Goal: Transaction & Acquisition: Purchase product/service

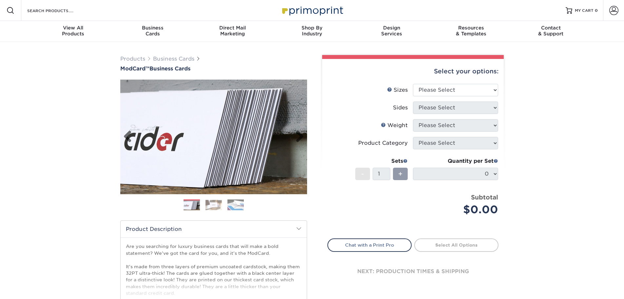
click at [190, 146] on img at bounding box center [213, 137] width 187 height 187
click at [435, 93] on select "Please Select 1.5" x 3.5" - Mini 1.75" x 3.5" - Mini 2" x 2" - Square 2" x 3" -…" at bounding box center [455, 90] width 85 height 12
select select "2.00x3.50"
click at [413, 84] on select "Please Select 1.5" x 3.5" - Mini 1.75" x 3.5" - Mini 2" x 2" - Square 2" x 3" -…" at bounding box center [455, 90] width 85 height 12
click at [444, 108] on select "Please Select Print Both Sides Print Front Only" at bounding box center [455, 108] width 85 height 12
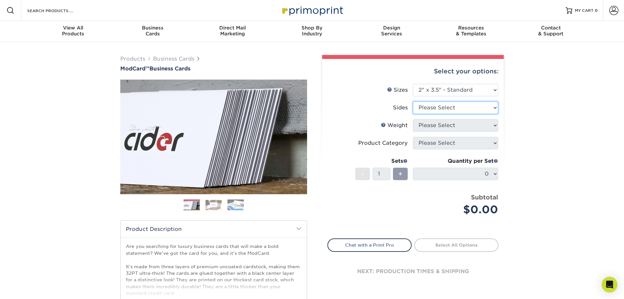
select select "13abbda7-1d64-4f25-8bb2-c179b224825d"
click at [413, 102] on select "Please Select Print Both Sides Print Front Only" at bounding box center [455, 108] width 85 height 12
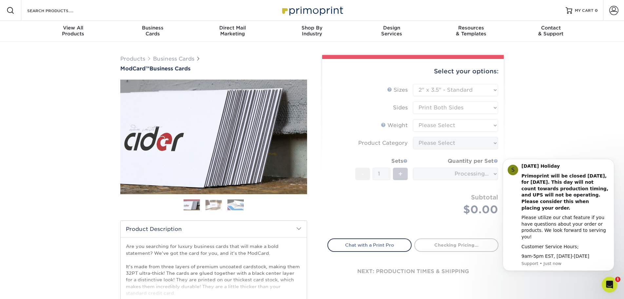
click at [572, 160] on body "S [DATE] Holiday Primoprint will be closed [DATE], for [DATE]. This day will no…" at bounding box center [559, 218] width 126 height 121
click at [575, 186] on div "Primoprint will be closed [DATE], for [DATE]. This day will not count towards p…" at bounding box center [566, 192] width 88 height 39
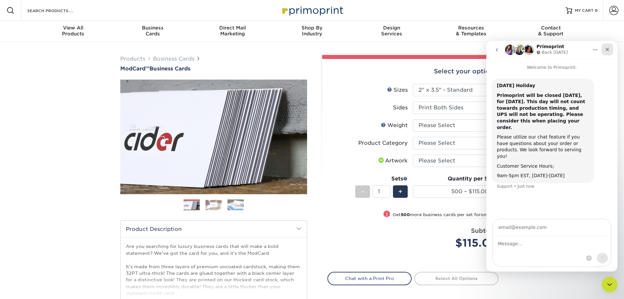
click at [610, 51] on div "Close" at bounding box center [607, 50] width 12 height 12
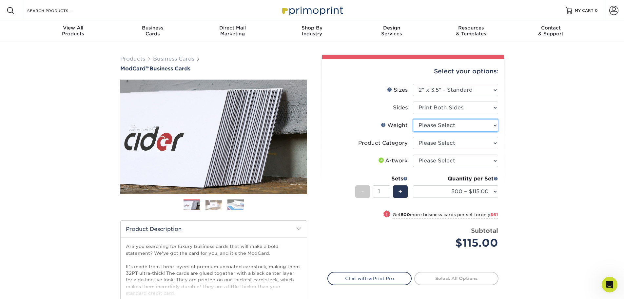
click at [453, 129] on select "Please Select 32PTUCBLK" at bounding box center [455, 125] width 85 height 12
select select "32PTUCBLK"
click at [413, 119] on select "Please Select 32PTUCBLK" at bounding box center [455, 125] width 85 height 12
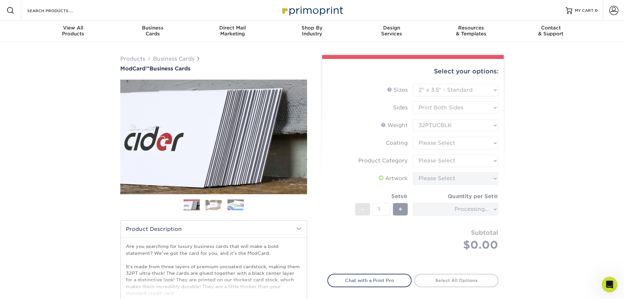
click at [457, 145] on form "Sizes Help Sizes Please Select 1.5" x 3.5" - Mini 1.75" x 3.5" - Mini 2" x 2" -…" at bounding box center [412, 175] width 171 height 183
click at [458, 145] on form "Sizes Help Sizes Please Select 1.5" x 3.5" - Mini 1.75" x 3.5" - Mini 2" x 2" -…" at bounding box center [412, 175] width 171 height 183
click at [464, 145] on form "Sizes Help Sizes Please Select 1.5" x 3.5" - Mini 1.75" x 3.5" - Mini 2" x 2" -…" at bounding box center [412, 175] width 171 height 183
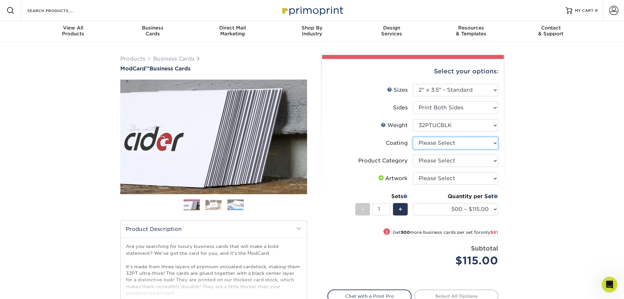
click at [480, 143] on select at bounding box center [455, 143] width 85 height 12
select select "3e7618de-abca-4bda-9f97-8b9129e913d8"
click at [413, 137] on select at bounding box center [455, 143] width 85 height 12
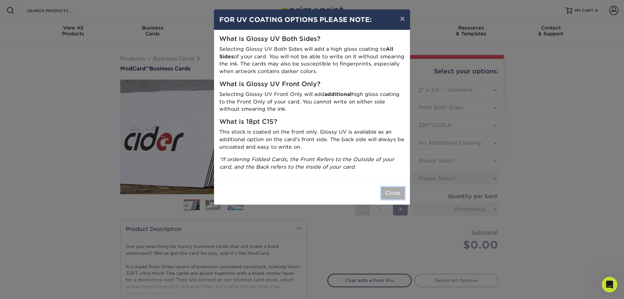
click at [397, 190] on button "Close" at bounding box center [393, 193] width 24 height 12
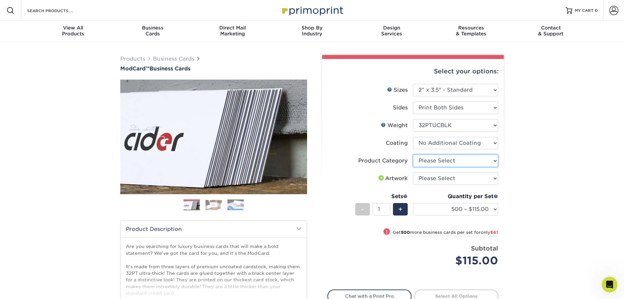
click at [462, 159] on select "Please Select Business Cards" at bounding box center [455, 161] width 85 height 12
select select "3b5148f1-0588-4f88-a218-97bcfdce65c1"
click at [413, 155] on select "Please Select Business Cards" at bounding box center [455, 161] width 85 height 12
click at [452, 179] on select "Please Select I will upload files I need a design - $100" at bounding box center [455, 178] width 85 height 12
select select "upload"
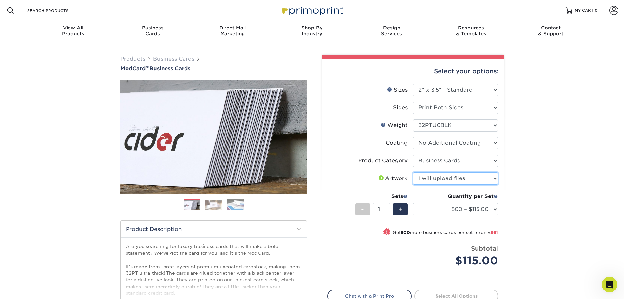
click at [413, 172] on select "Please Select I will upload files I need a design - $100" at bounding box center [455, 178] width 85 height 12
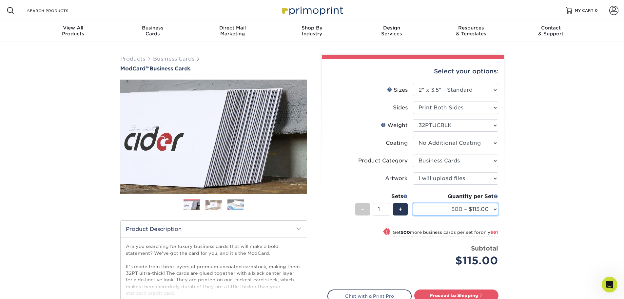
click at [464, 210] on select "500 – $115.00 1000 – $176.00" at bounding box center [455, 209] width 85 height 12
click at [413, 203] on select "500 – $115.00 1000 – $176.00" at bounding box center [455, 209] width 85 height 12
click at [229, 160] on img at bounding box center [213, 137] width 187 height 187
click at [210, 212] on ol at bounding box center [213, 208] width 187 height 16
click at [213, 206] on img at bounding box center [214, 205] width 16 height 10
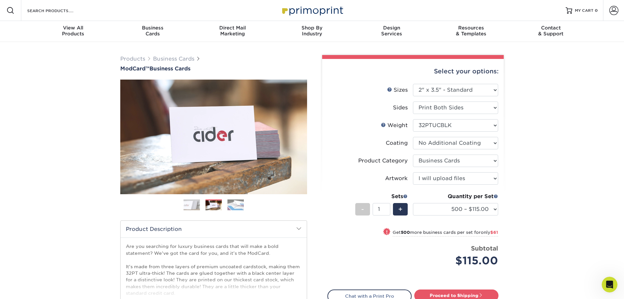
click at [233, 206] on img at bounding box center [235, 204] width 16 height 11
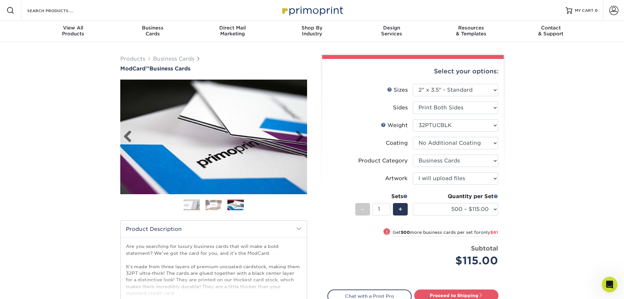
click at [249, 149] on img at bounding box center [213, 136] width 187 height 129
click at [297, 134] on link "Next" at bounding box center [297, 136] width 13 height 13
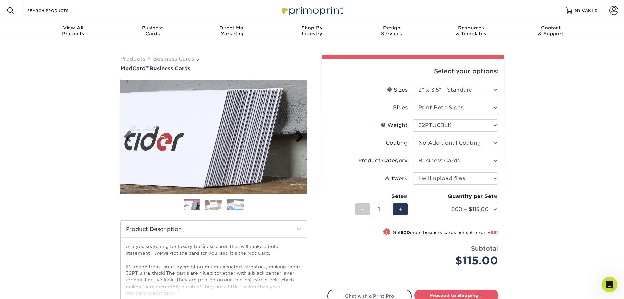
click at [297, 134] on link "Next" at bounding box center [297, 136] width 13 height 13
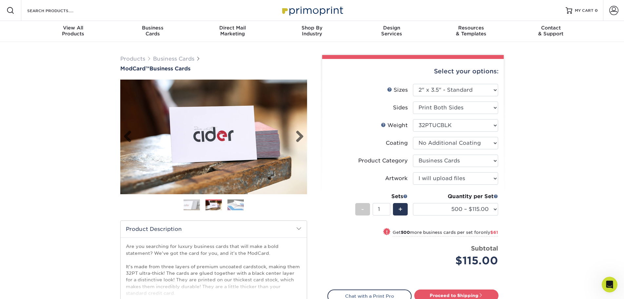
click at [234, 127] on img at bounding box center [213, 137] width 187 height 115
click at [295, 139] on link "Next" at bounding box center [297, 136] width 13 height 13
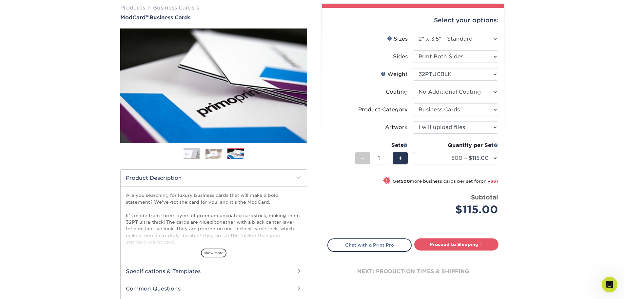
scroll to position [56, 0]
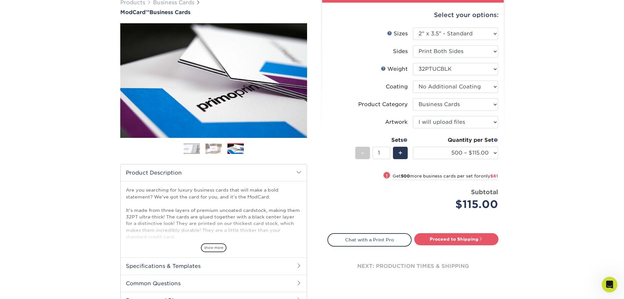
click at [215, 242] on div "show more" at bounding box center [214, 236] width 176 height 31
click at [215, 247] on span "show more" at bounding box center [214, 248] width 26 height 9
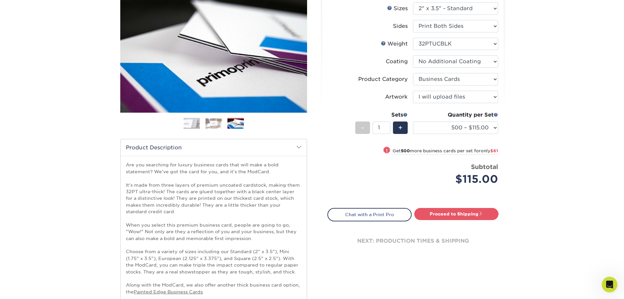
scroll to position [106, 0]
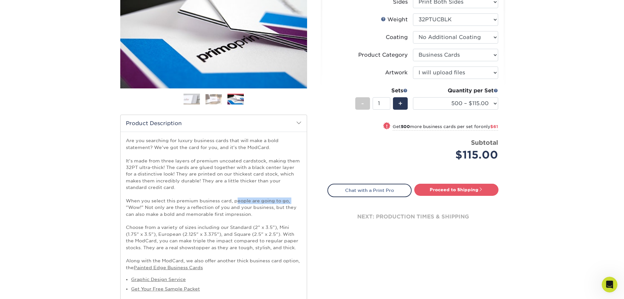
drag, startPoint x: 118, startPoint y: 208, endPoint x: 236, endPoint y: 202, distance: 117.5
click at [236, 202] on div "Products Business Cards ModCard™ Business Cards Previous Next" at bounding box center [213, 151] width 197 height 405
drag, startPoint x: 236, startPoint y: 202, endPoint x: 235, endPoint y: 210, distance: 7.9
click at [237, 205] on p "Are you searching for luxury business cards that will make a bold statement? We…" at bounding box center [214, 204] width 176 height 134
click at [252, 255] on p "Are you searching for luxury business cards that will make a bold statement? We…" at bounding box center [214, 204] width 176 height 134
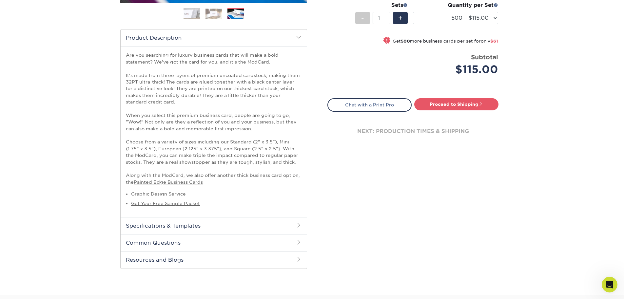
scroll to position [193, 0]
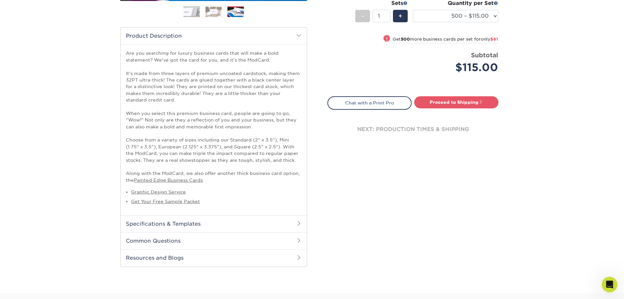
click at [205, 230] on h2 "Specifications & Templates" at bounding box center [214, 223] width 186 height 17
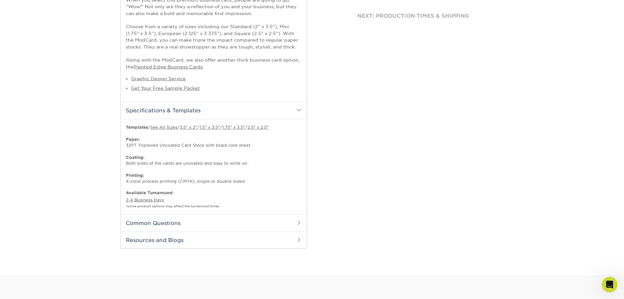
scroll to position [307, 0]
click at [230, 223] on h2 "Common Questions" at bounding box center [214, 222] width 186 height 17
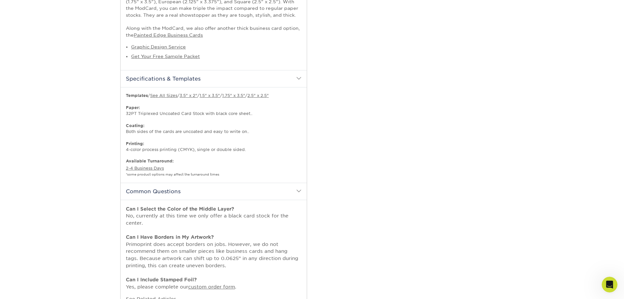
scroll to position [256, 0]
